Goal: Transaction & Acquisition: Purchase product/service

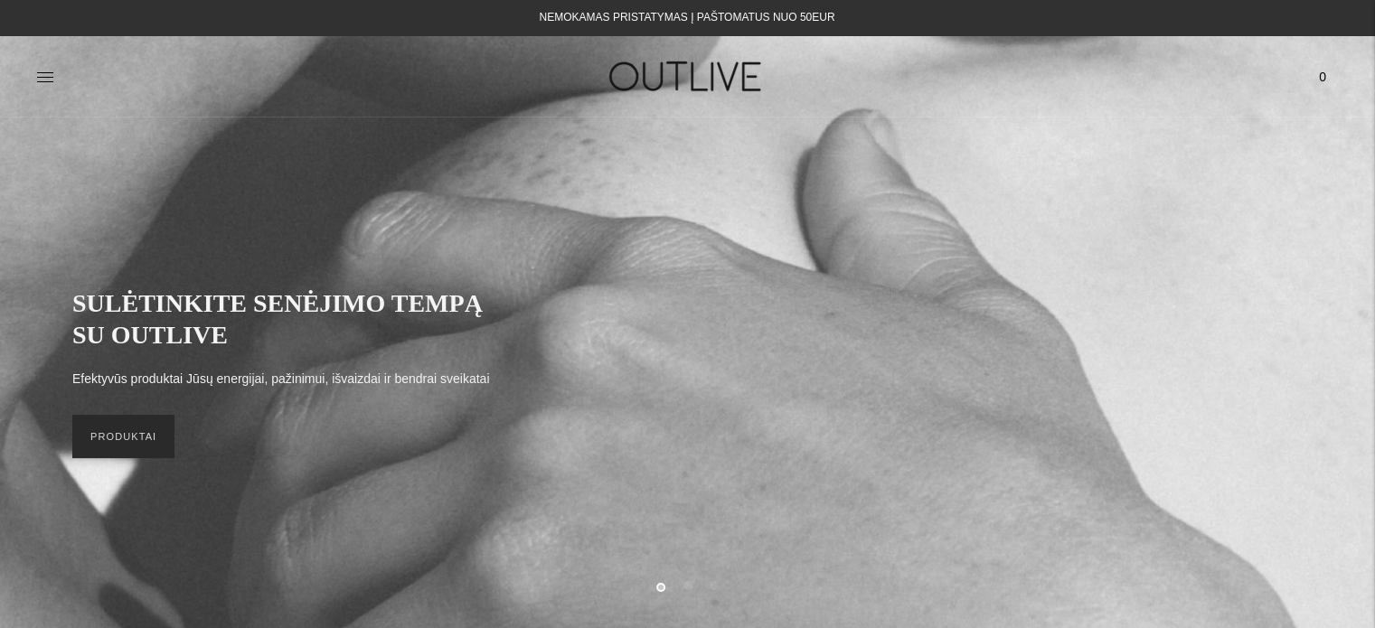
click at [123, 438] on link "PRODUKTAI" at bounding box center [123, 436] width 102 height 43
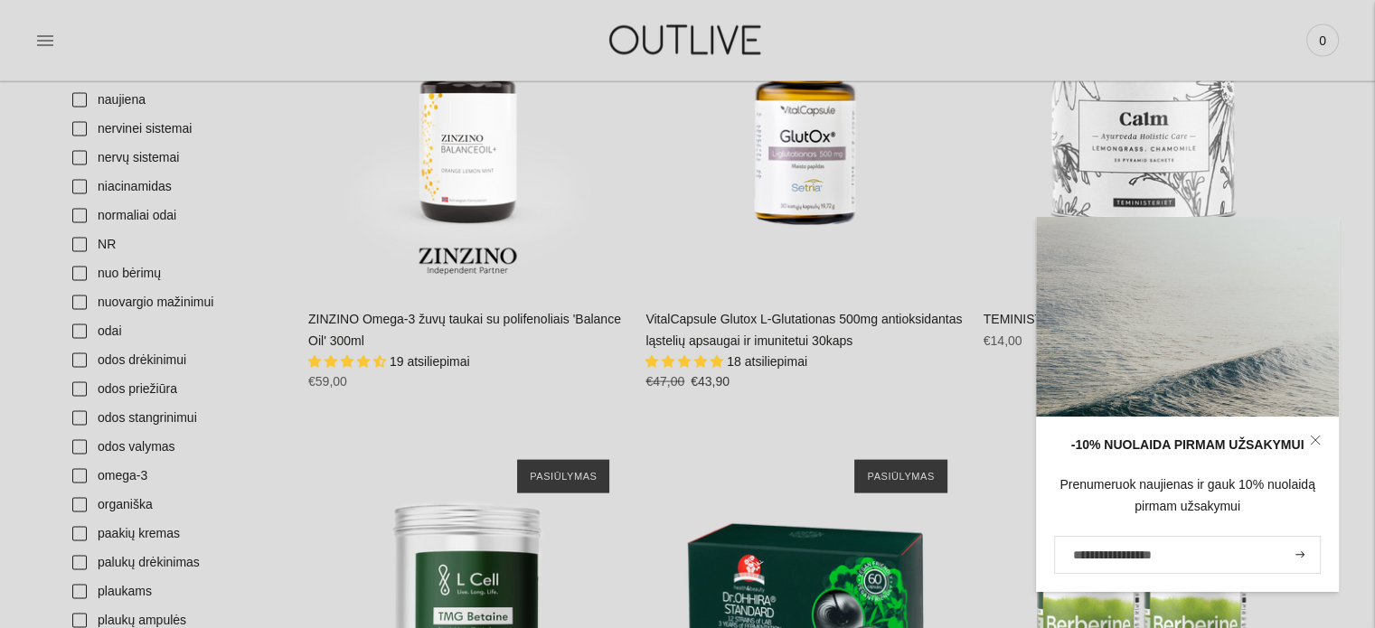
scroll to position [3616, 0]
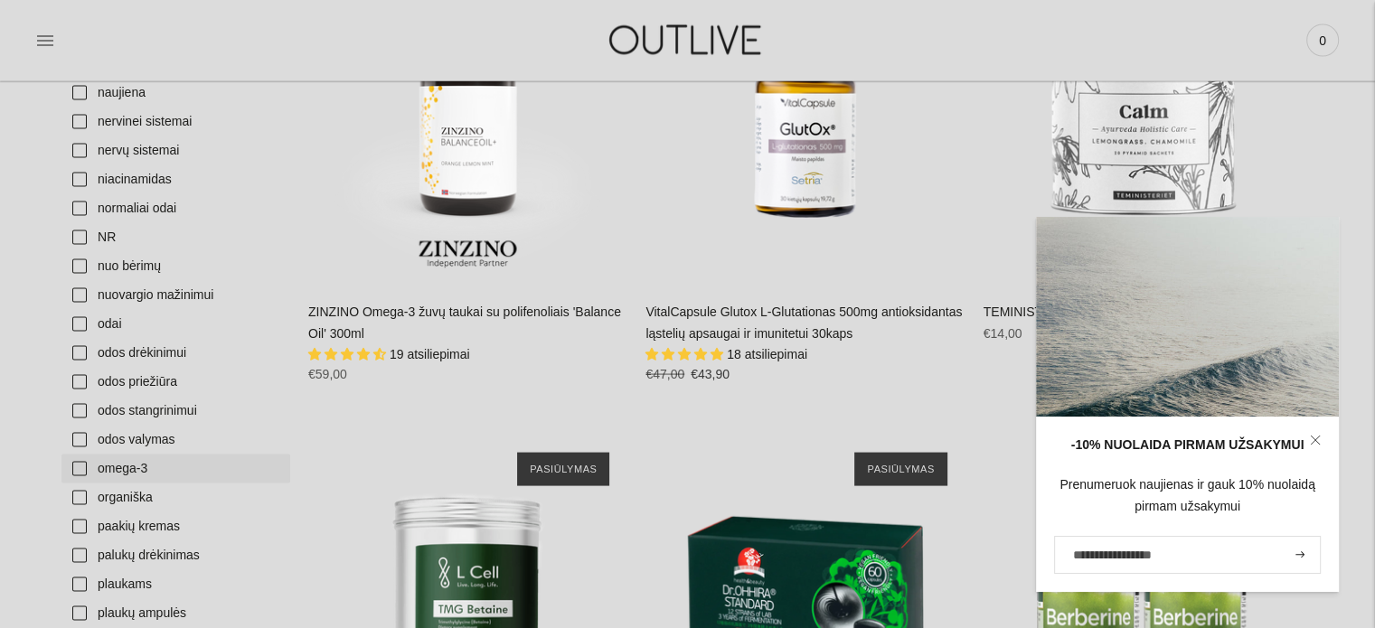
click at [108, 470] on link "omega-3" at bounding box center [175, 469] width 229 height 29
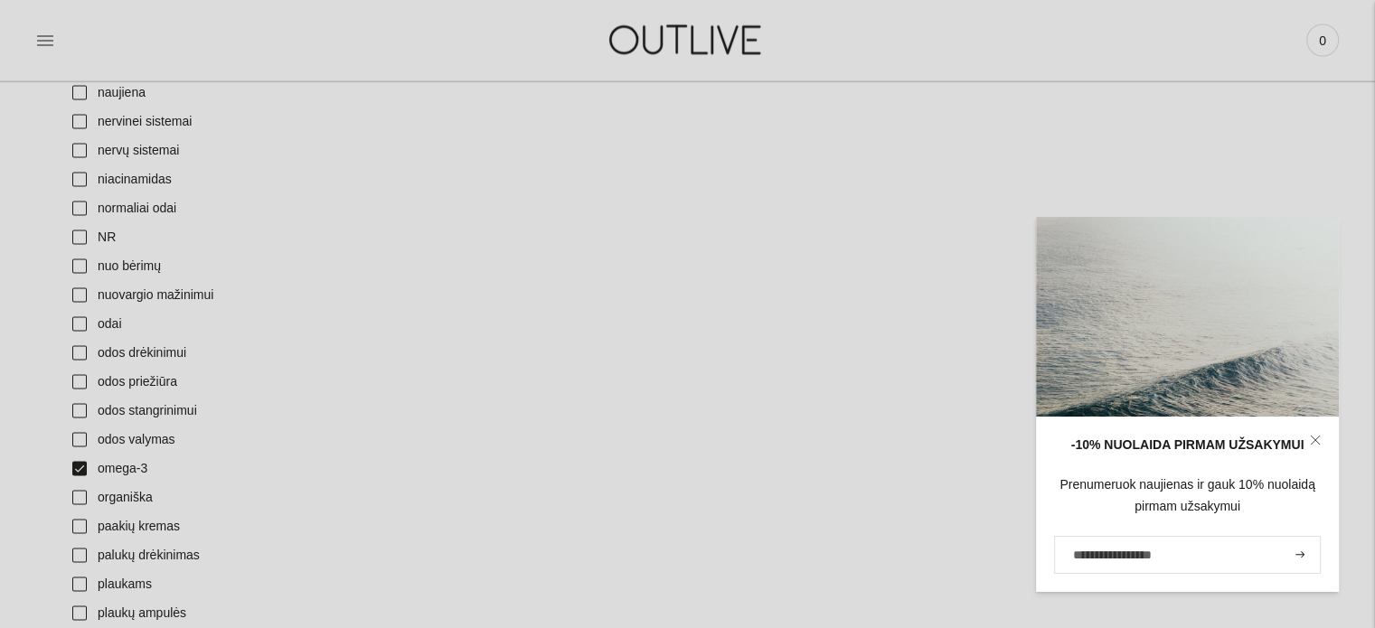
click at [1316, 440] on icon at bounding box center [1315, 440] width 11 height 11
